Goal: Transaction & Acquisition: Purchase product/service

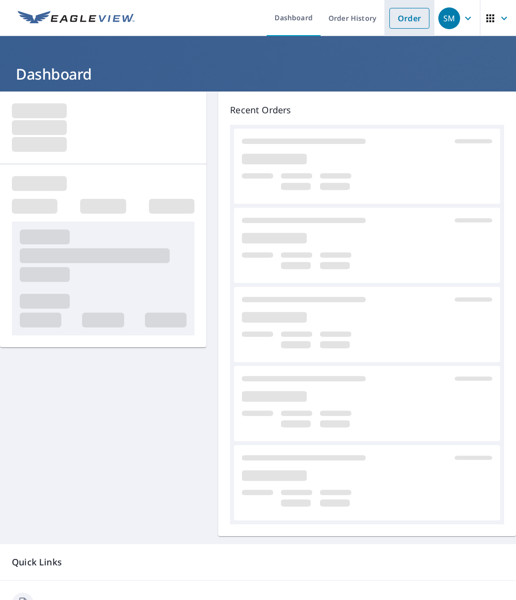
click at [397, 23] on link "Order" at bounding box center [409, 18] width 40 height 21
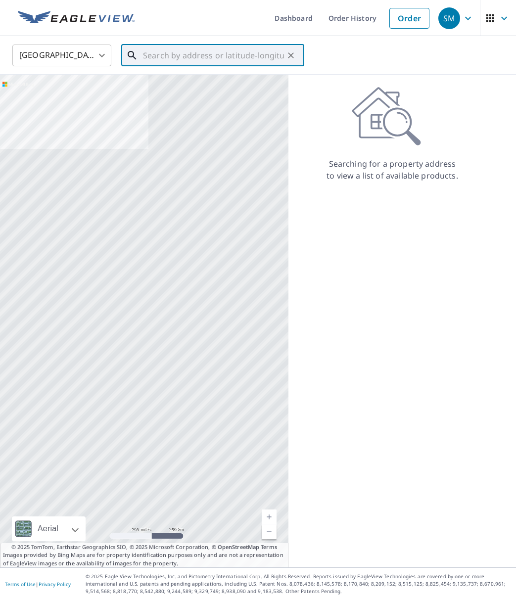
click at [202, 54] on input "text" at bounding box center [213, 56] width 141 height 28
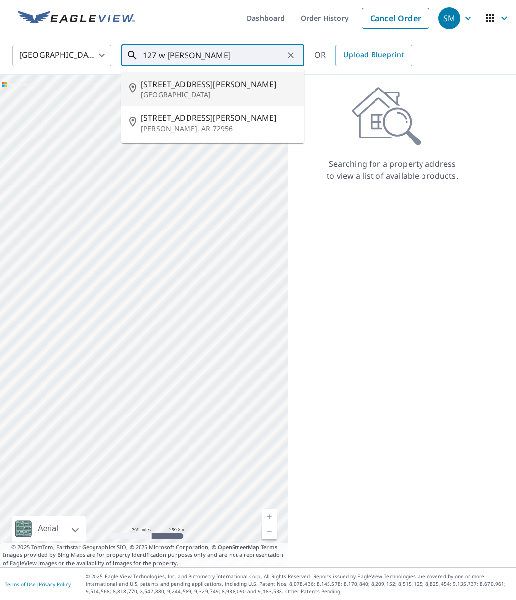
click at [160, 95] on p "[GEOGRAPHIC_DATA]" at bounding box center [218, 95] width 155 height 10
type input "[STREET_ADDRESS][PERSON_NAME]"
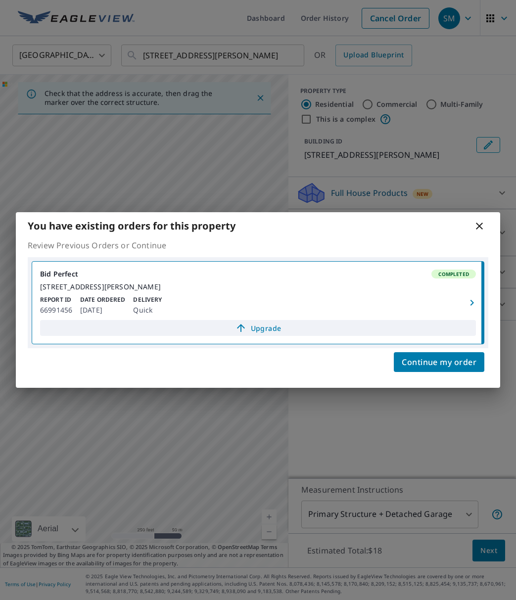
click at [259, 331] on span "Upgrade" at bounding box center [258, 328] width 424 height 12
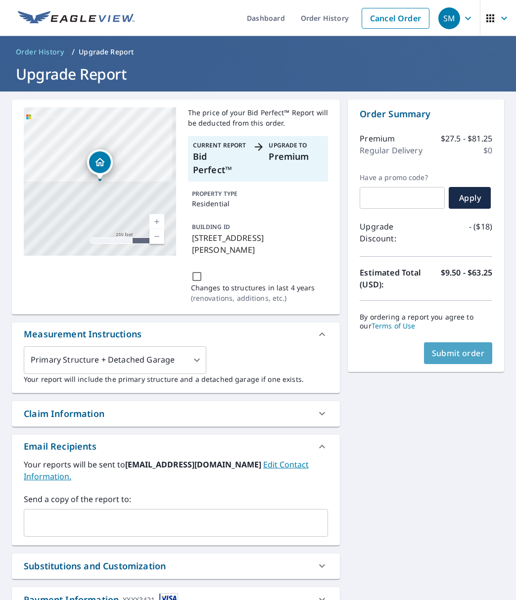
click at [472, 353] on span "Submit order" at bounding box center [458, 353] width 53 height 11
